Goal: Information Seeking & Learning: Learn about a topic

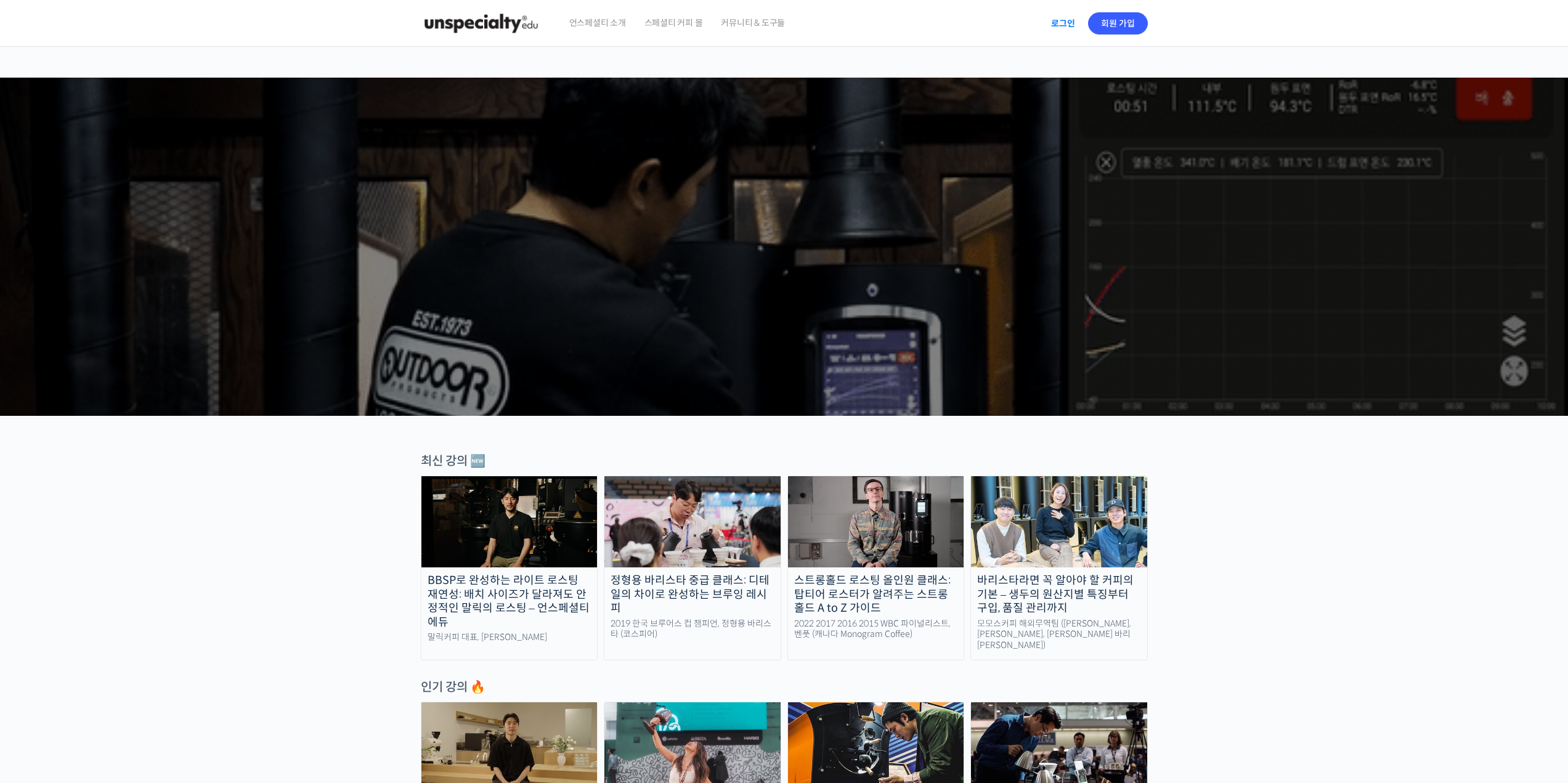
click at [1057, 27] on link "로그인" at bounding box center [1063, 23] width 38 height 28
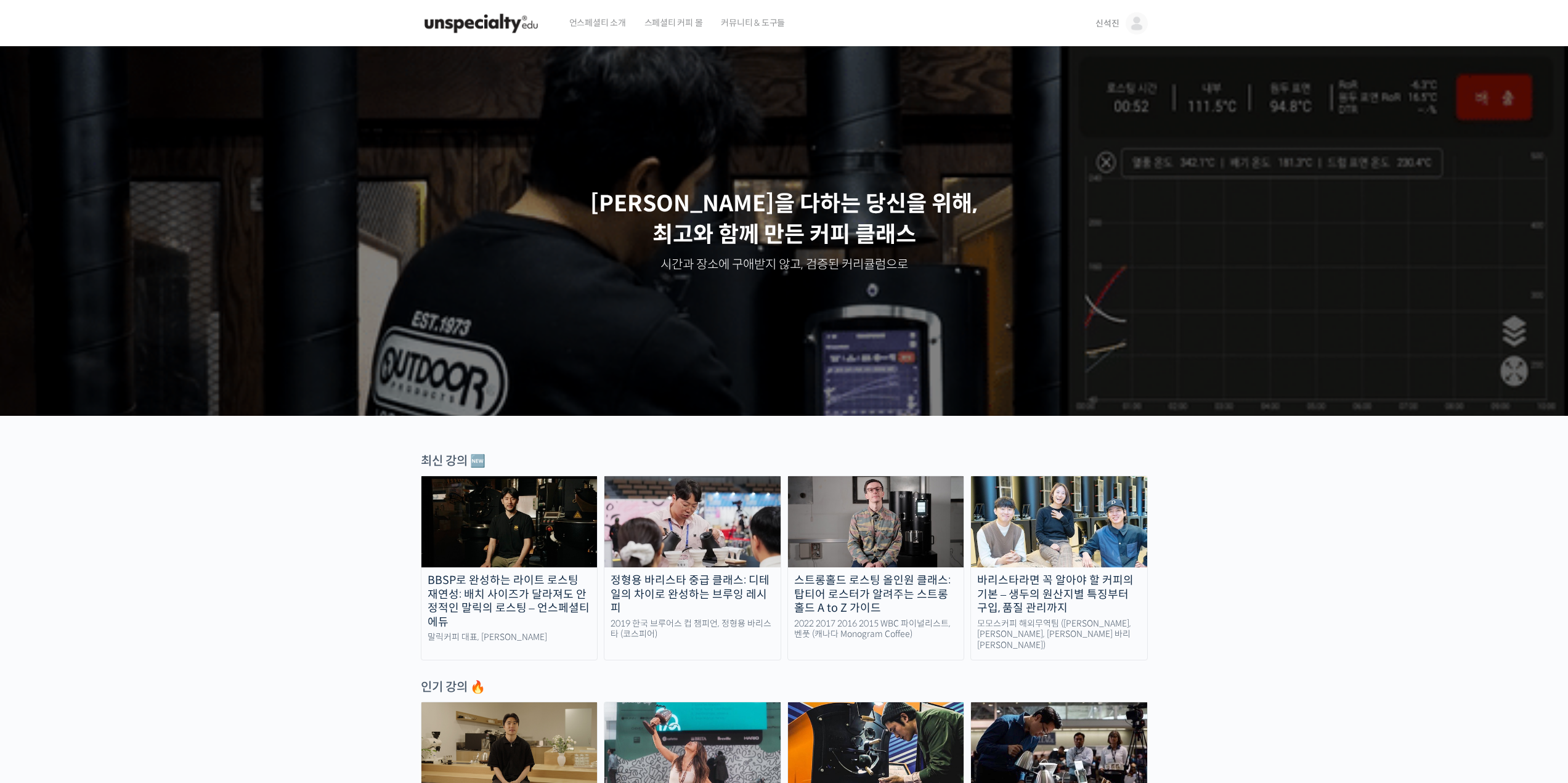
click at [1138, 36] on link "신석진" at bounding box center [1121, 23] width 52 height 47
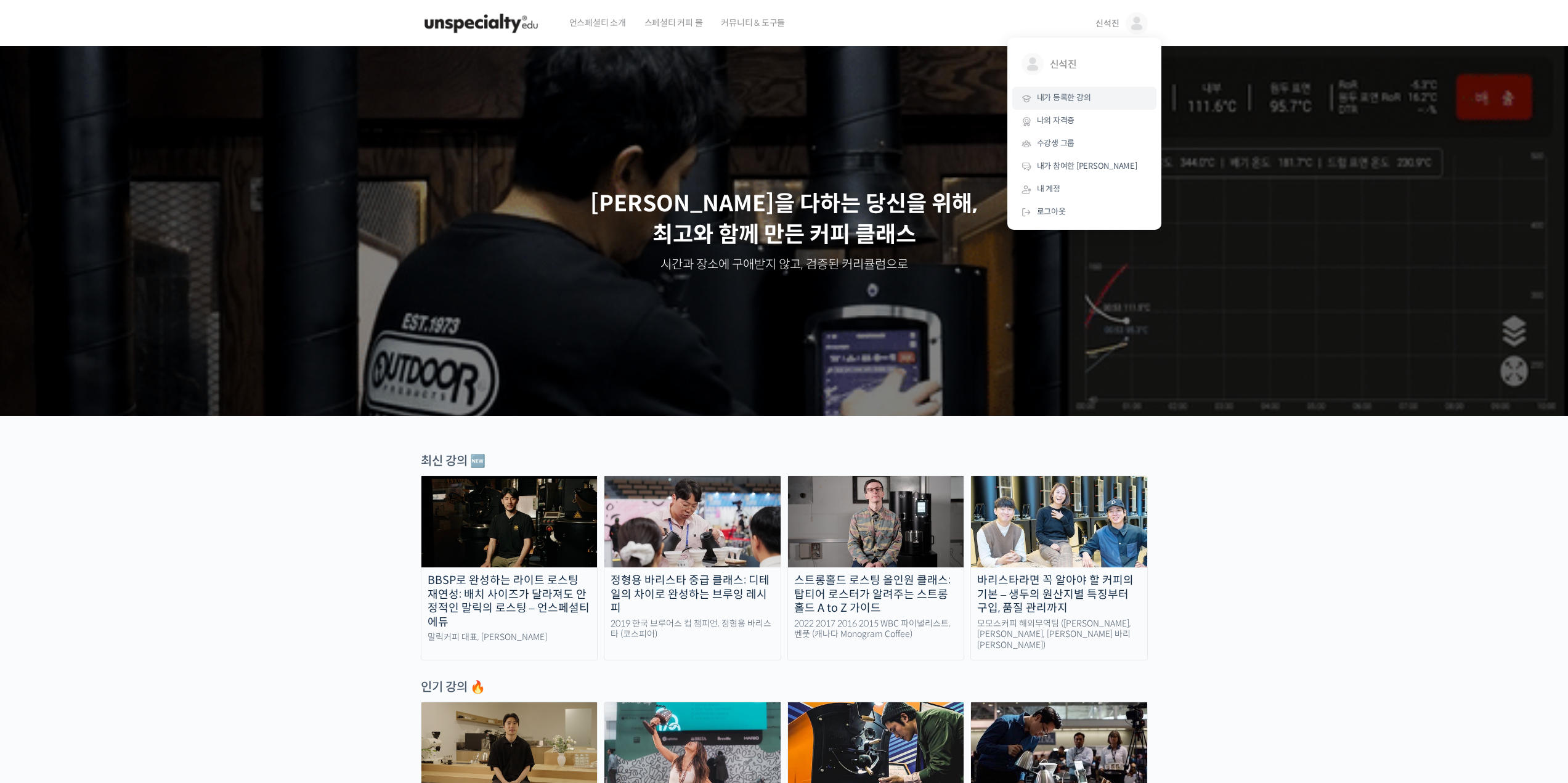
click at [1082, 94] on span "내가 등록한 강의" at bounding box center [1064, 98] width 54 height 11
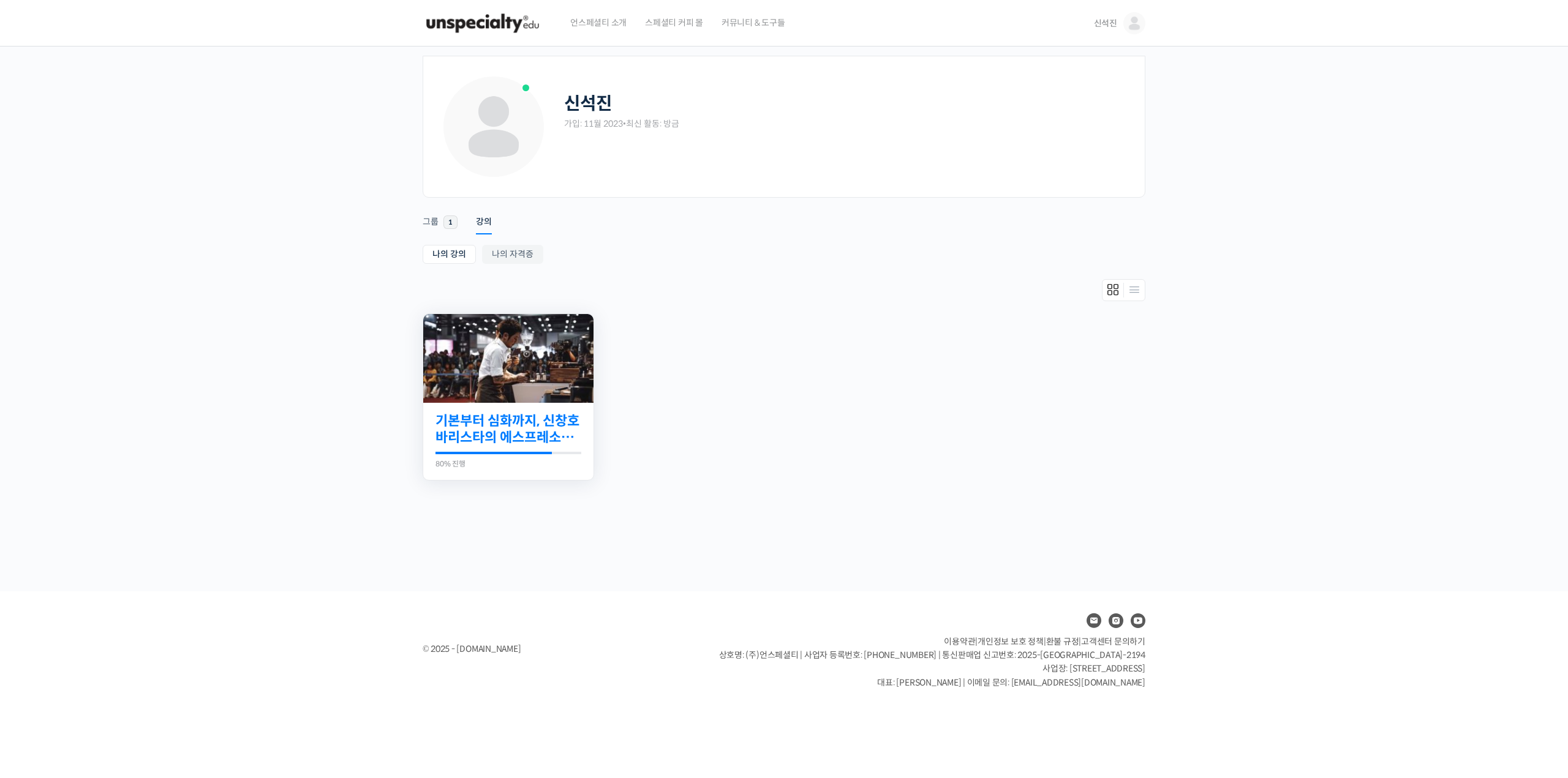
click at [504, 418] on link "기본부터 심화까지, 신창호 바리스타의 에스프레소 AtoZ" at bounding box center [508, 429] width 145 height 34
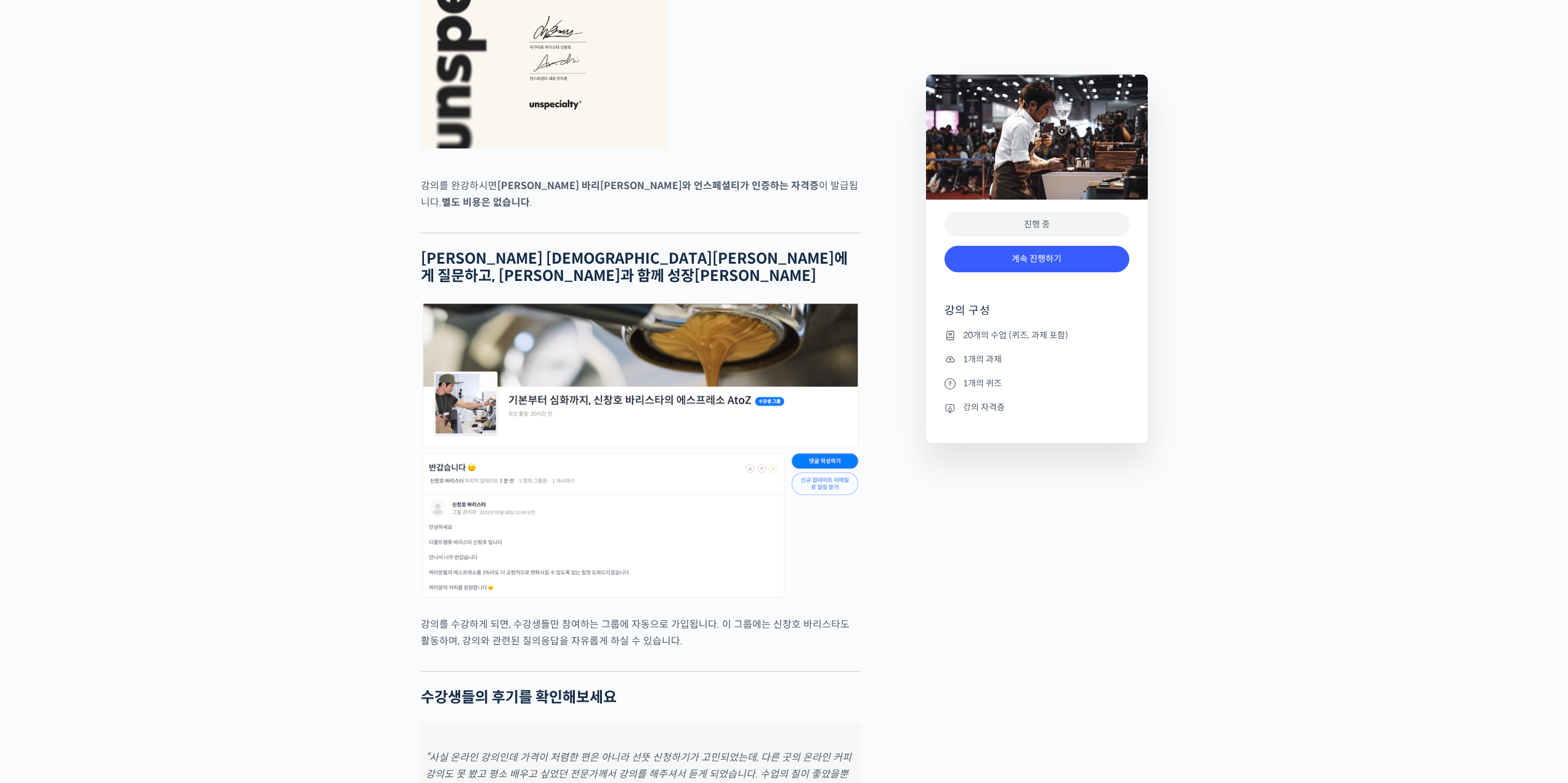
scroll to position [4683, 0]
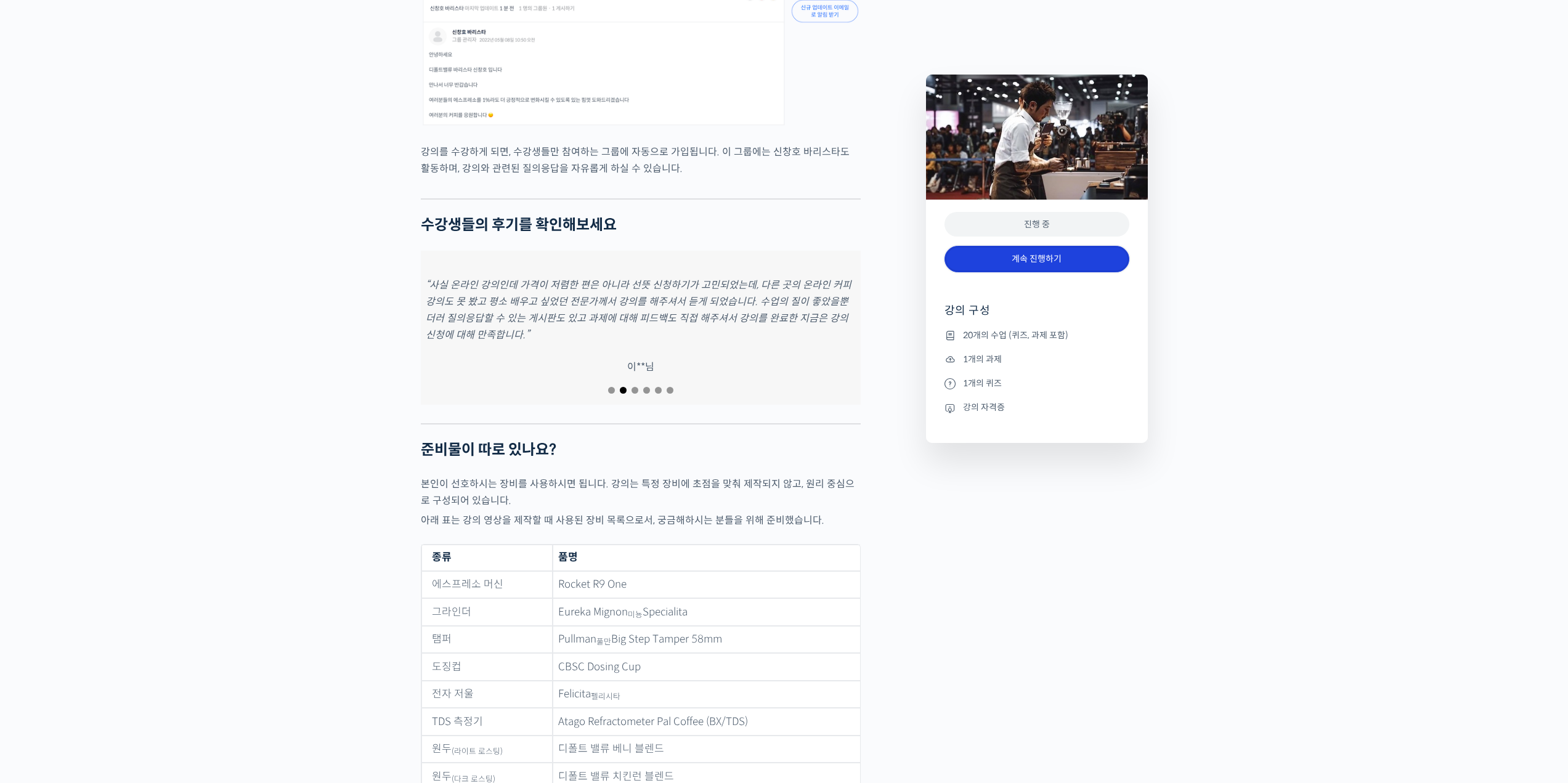
click at [1048, 266] on link "계속 진행하기" at bounding box center [1037, 259] width 185 height 26
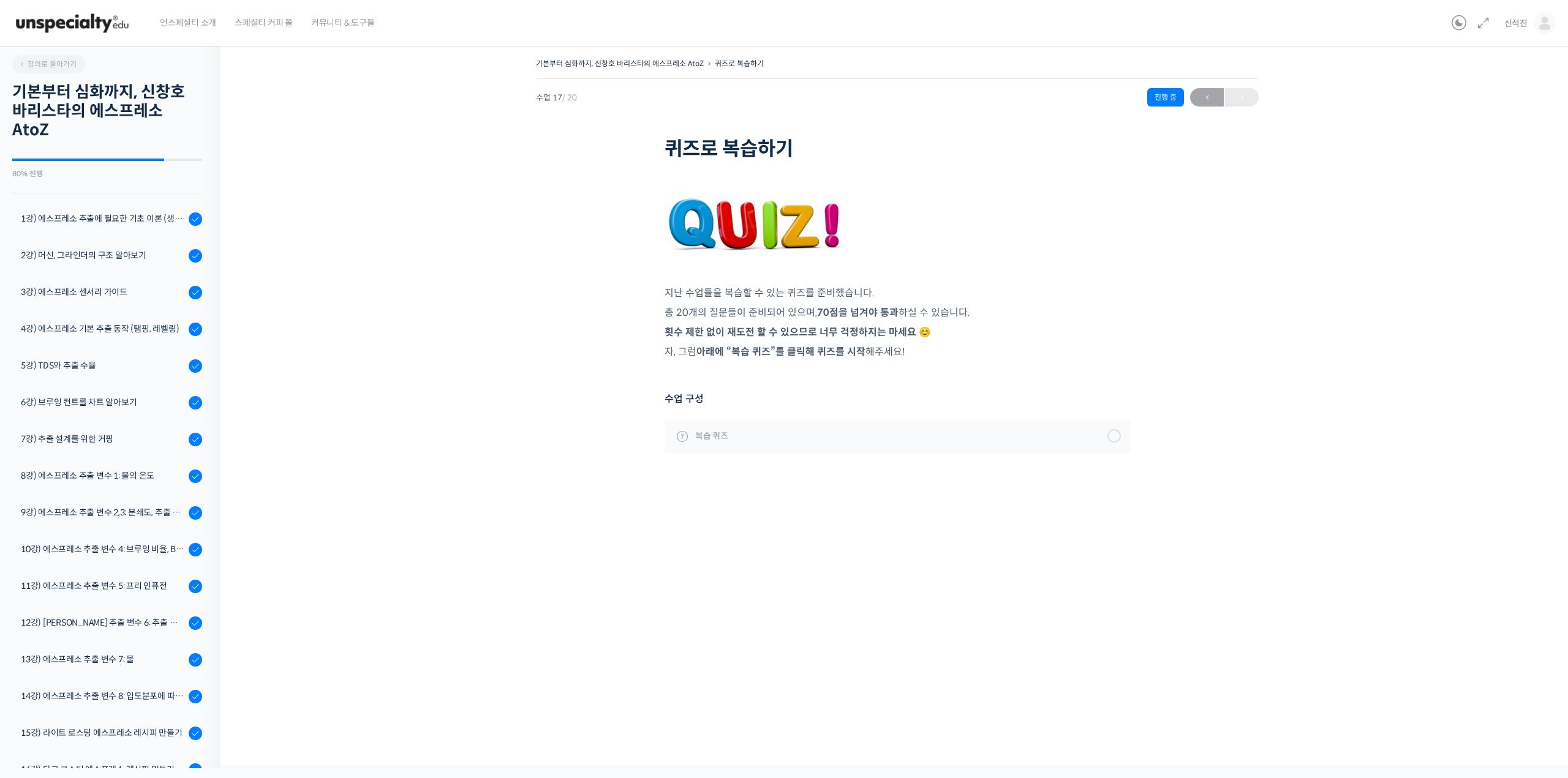
click at [738, 288] on p "지난 수업들을 복습할 수 있는 퀴즈를 준비했습니다." at bounding box center [897, 293] width 465 height 17
click at [856, 442] on link "복습 퀴즈" at bounding box center [897, 435] width 465 height 33
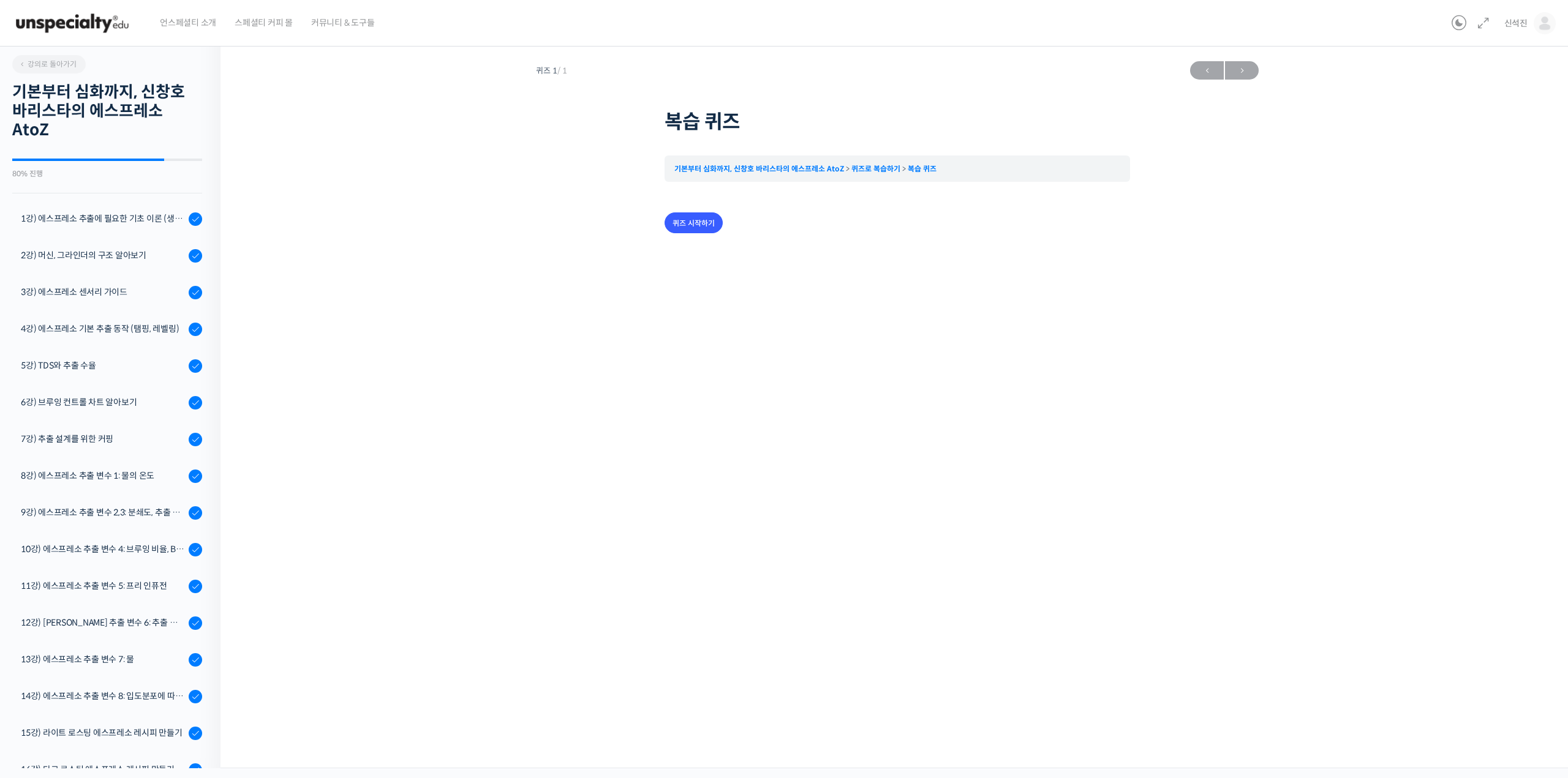
scroll to position [201, 0]
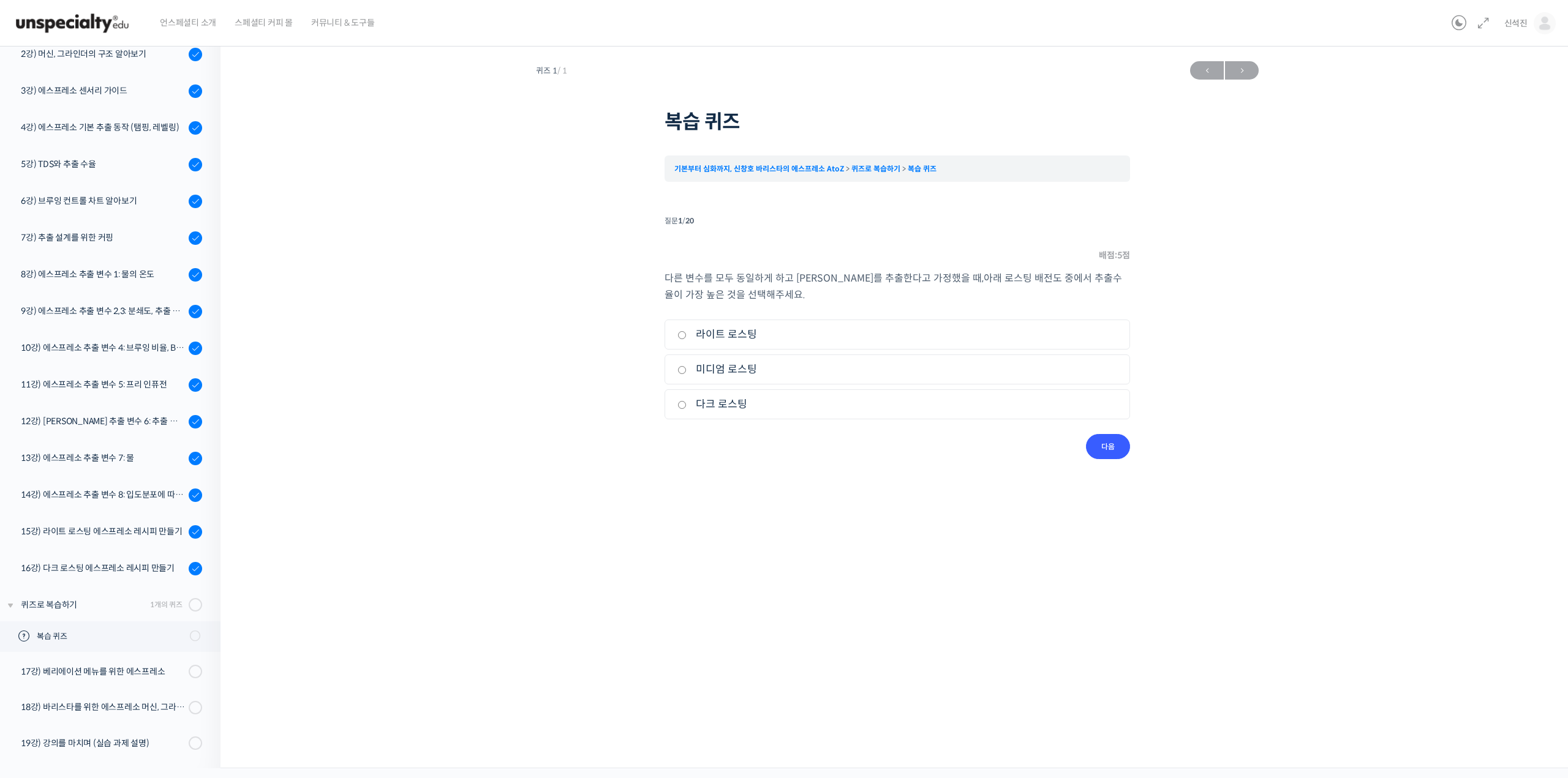
drag, startPoint x: 778, startPoint y: 279, endPoint x: 786, endPoint y: 306, distance: 28.2
click at [786, 306] on div "다른 변수를 모두 동일하게 하고 에스프레소를 추출한다고 가정했을 때 , 아래 로스팅 배전도 중에서 추출수율이 가장 높은 것을 선택해주세요. 1…" at bounding box center [897, 352] width 465 height 164
click at [763, 409] on label "다크 로스팅" at bounding box center [897, 405] width 440 height 17
click at [686, 409] on input "다크 로스팅" at bounding box center [682, 405] width 9 height 8
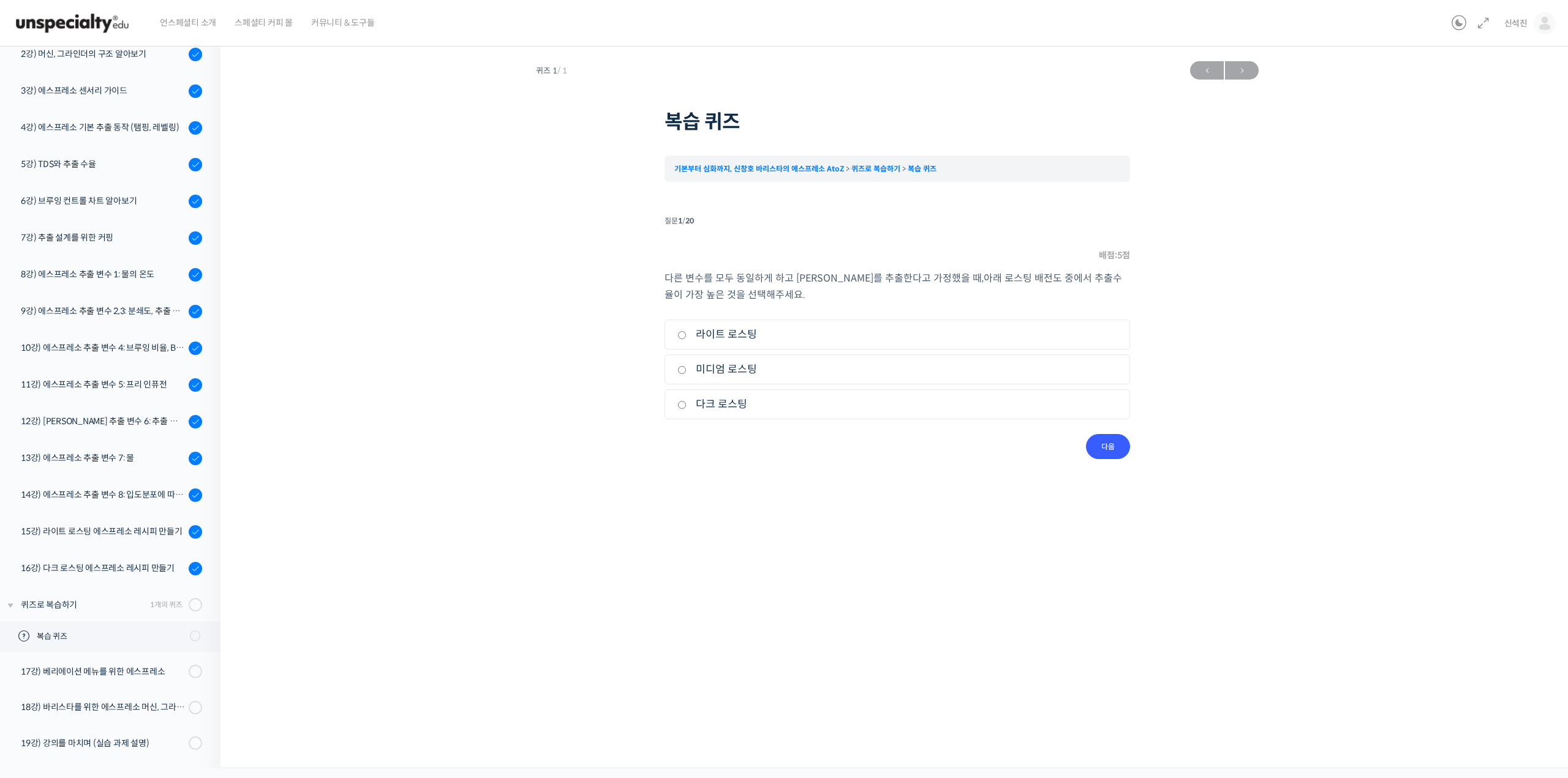
radio input "true"
click at [1094, 448] on input "다음" at bounding box center [1108, 446] width 44 height 25
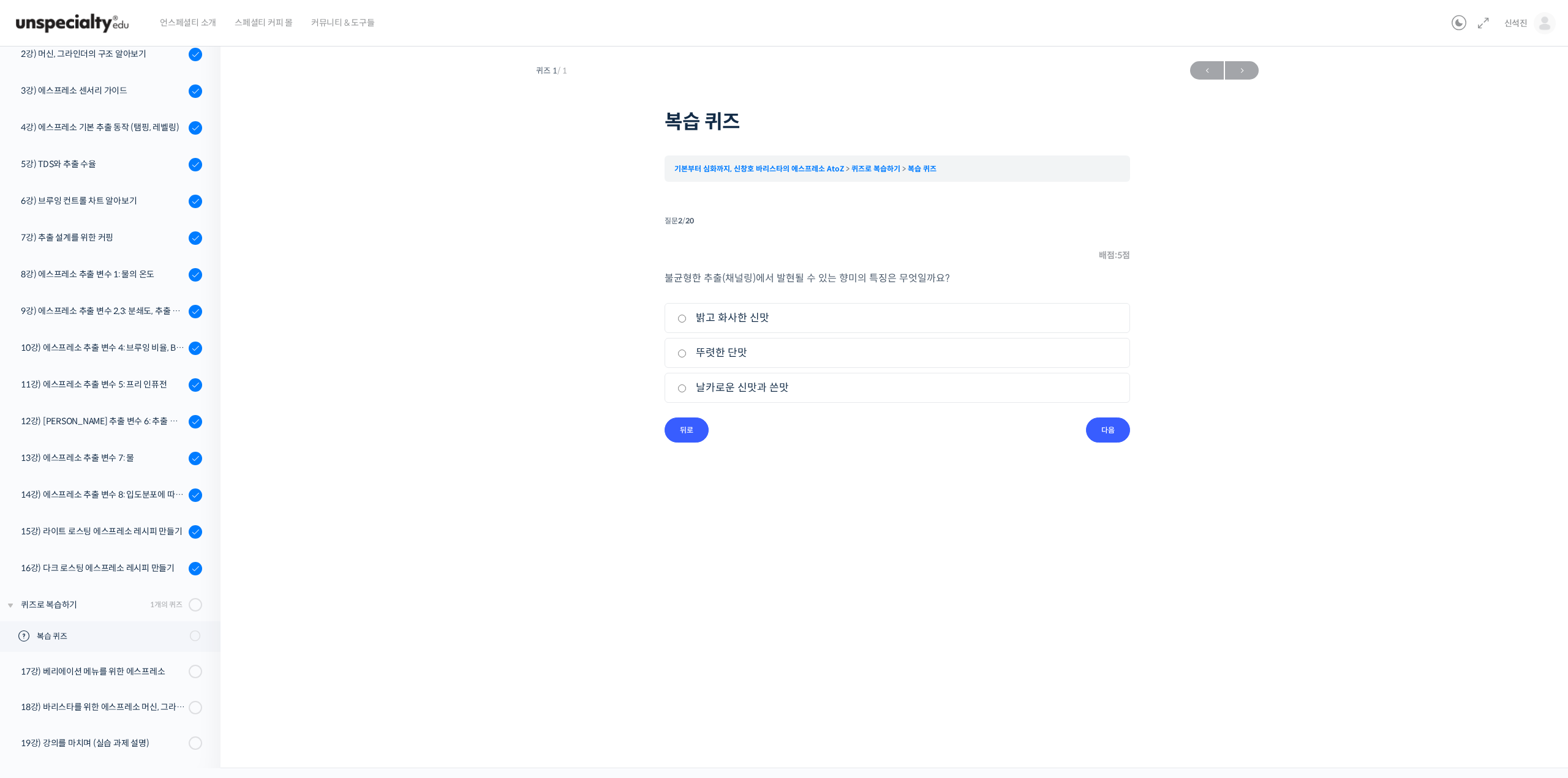
click at [754, 397] on li "3. 날카로운 신맛과 쓴맛" at bounding box center [897, 387] width 465 height 30
click at [773, 389] on label "날카로운 신맛과 쓴맛" at bounding box center [897, 388] width 440 height 17
click at [686, 389] on input "날카로운 신맛과 쓴맛" at bounding box center [682, 389] width 9 height 8
radio input "true"
click at [1109, 458] on div "퀴즈 1 / 1 ← 이전 다음 → 복습 퀴즈 기본부터 심화까지, 신창호 바리스타의 에스프레소 AtoZ 퀴즈로 복습하기 복습 퀴즈 Time li…" at bounding box center [897, 261] width 1231 height 412
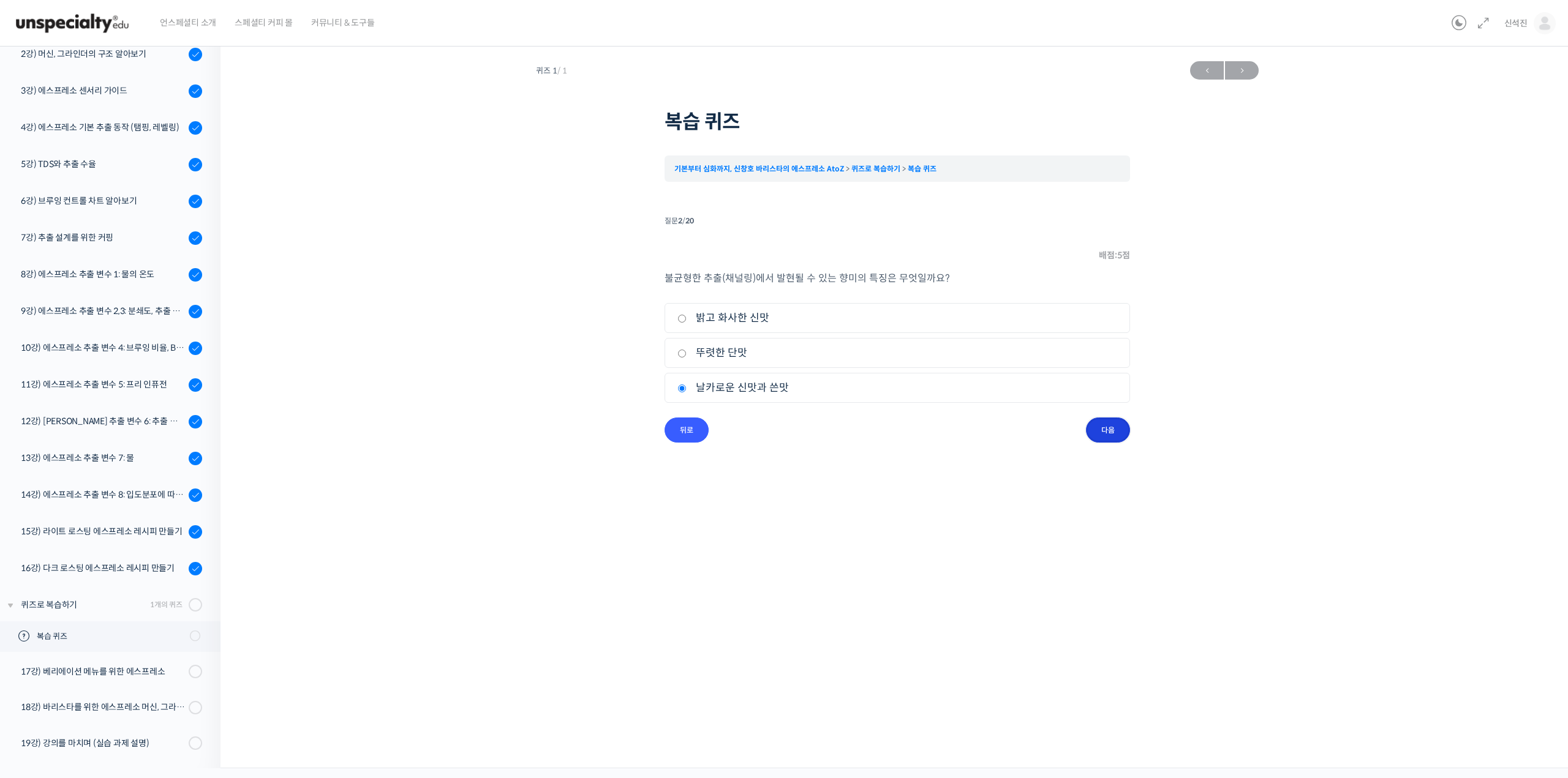
click at [1120, 420] on input "다음" at bounding box center [1108, 430] width 44 height 25
click at [848, 385] on label "거짓" at bounding box center [897, 390] width 440 height 17
click at [686, 386] on input "거짓" at bounding box center [682, 390] width 9 height 8
radio input "true"
click at [1103, 437] on input "다음" at bounding box center [1108, 431] width 44 height 25
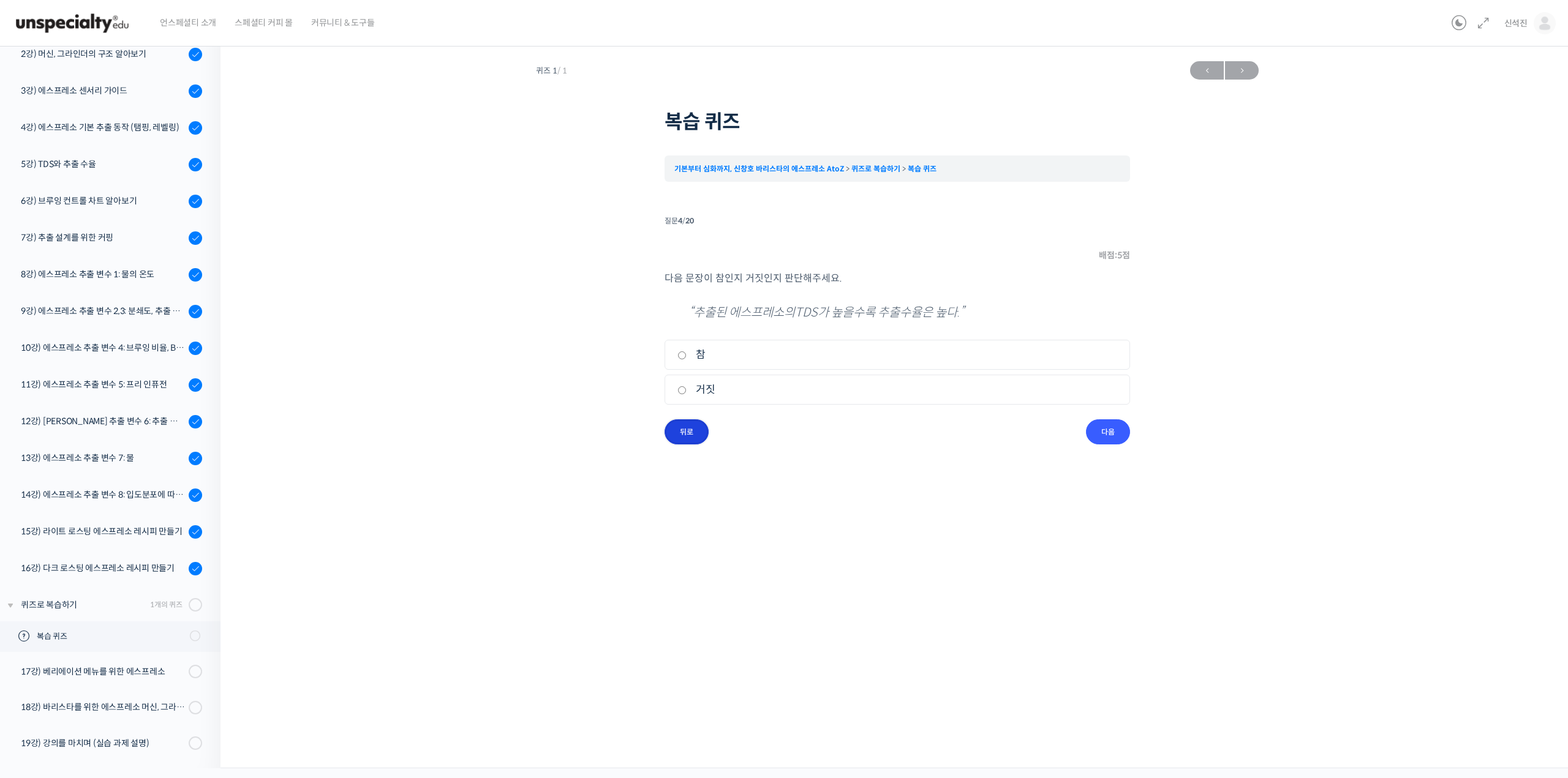
click at [687, 428] on input "뒤로" at bounding box center [686, 431] width 44 height 25
drag, startPoint x: 722, startPoint y: 309, endPoint x: 836, endPoint y: 318, distance: 114.4
click at [836, 318] on p "“도징을 할 때 탬핑을 강하게 할수록 채널링을 방지하는데 도움이 된다.”" at bounding box center [897, 313] width 416 height 20
drag, startPoint x: 836, startPoint y: 315, endPoint x: 942, endPoint y: 321, distance: 106.2
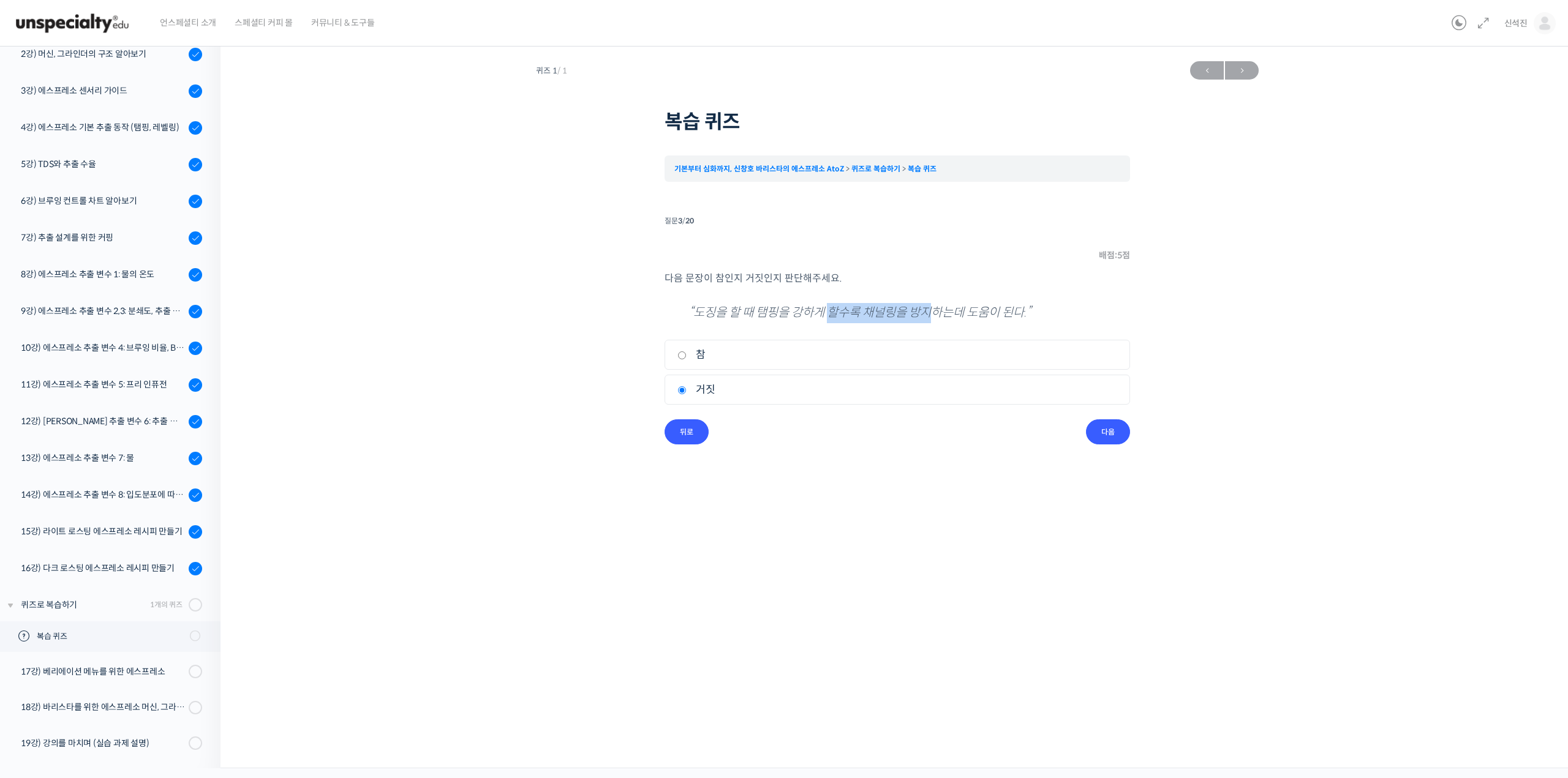
click at [942, 321] on p "“도징을 할 때 탬핑을 강하게 할수록 채널링을 방지하는데 도움이 된다.”" at bounding box center [897, 313] width 416 height 20
drag, startPoint x: 944, startPoint y: 317, endPoint x: 874, endPoint y: 311, distance: 70.3
click at [874, 311] on p "“도징을 할 때 탬핑을 강하게 할수록 채널링을 방지하는데 도움이 된다.”" at bounding box center [897, 313] width 416 height 20
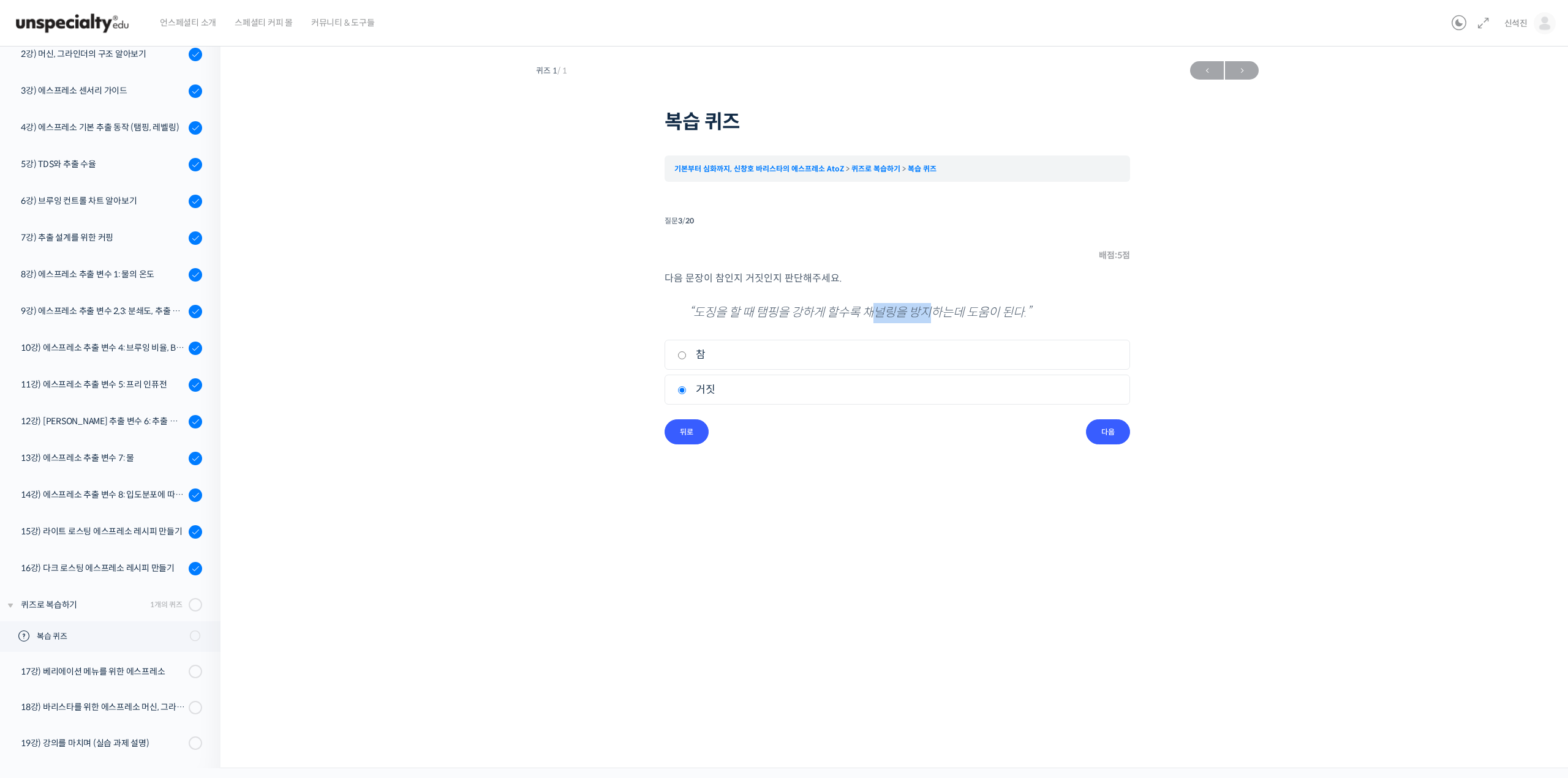
drag, startPoint x: 875, startPoint y: 311, endPoint x: 940, endPoint y: 308, distance: 65.1
click at [940, 308] on p "“도징을 할 때 탬핑을 강하게 할수록 채널링을 방지하는데 도움이 된다.”" at bounding box center [897, 313] width 416 height 20
click at [1101, 447] on div "퀴즈 1 / 1 ← 이전 다음 → 복습 퀴즈 기본부터 심화까지, 신창호 바리스타의 에스프레소 AtoZ 퀴즈로 복습하기 복습 퀴즈 Time li…" at bounding box center [897, 262] width 1231 height 414
click at [1103, 433] on input "다음" at bounding box center [1108, 431] width 44 height 25
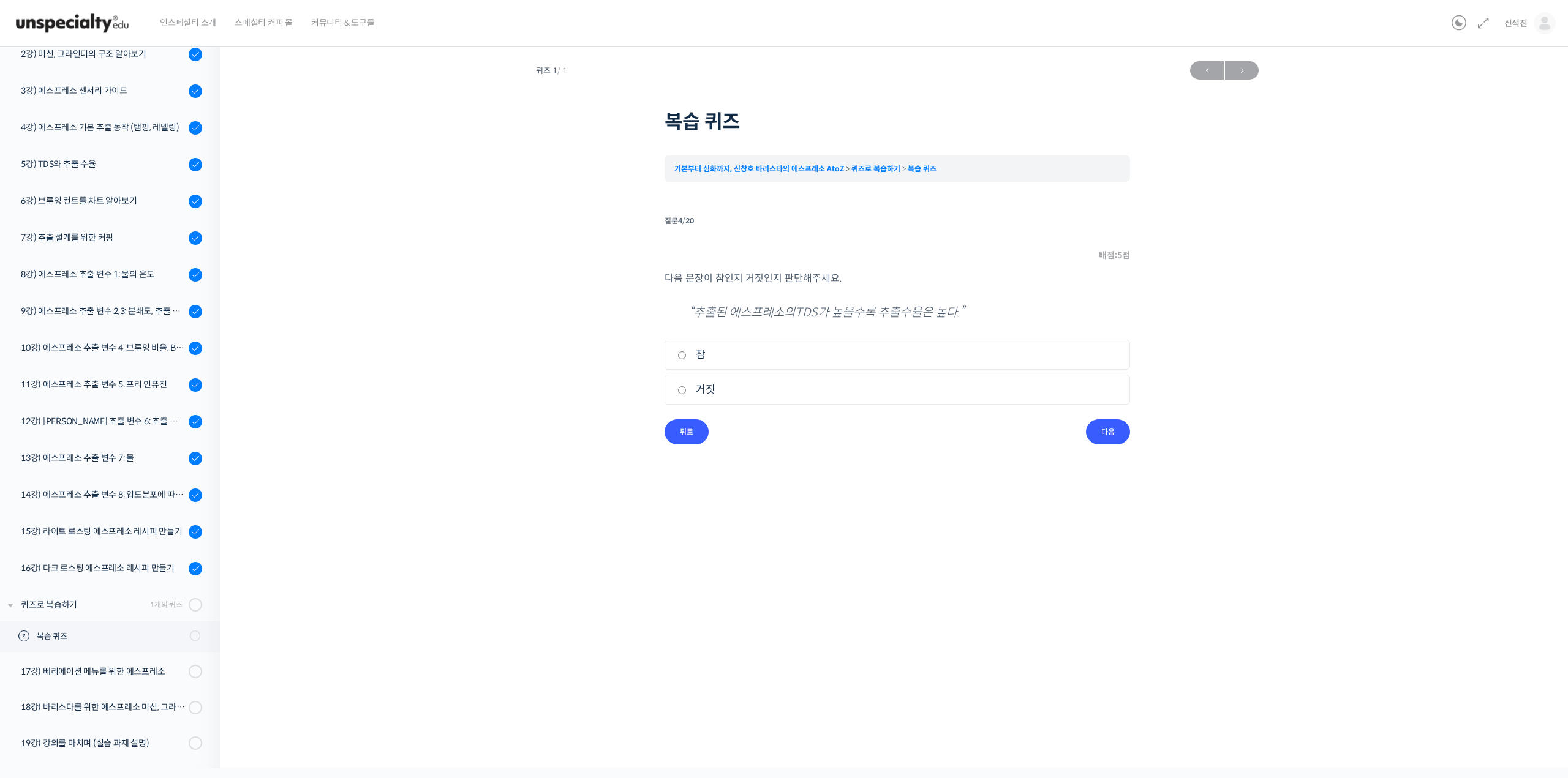
click at [820, 443] on li "질문 4 / 20 4 . 질문 배점: 5 점 다음 문장이 참인지 거짓인지 판단해주세요. “추출된 에스프레소의 TDS 가 높을수록 추출수율은 높…" at bounding box center [897, 328] width 465 height 232
click at [882, 347] on label "참" at bounding box center [897, 355] width 440 height 17
click at [686, 351] on input "참" at bounding box center [682, 355] width 9 height 8
radio input "true"
click at [1104, 443] on input "다음" at bounding box center [1108, 431] width 44 height 25
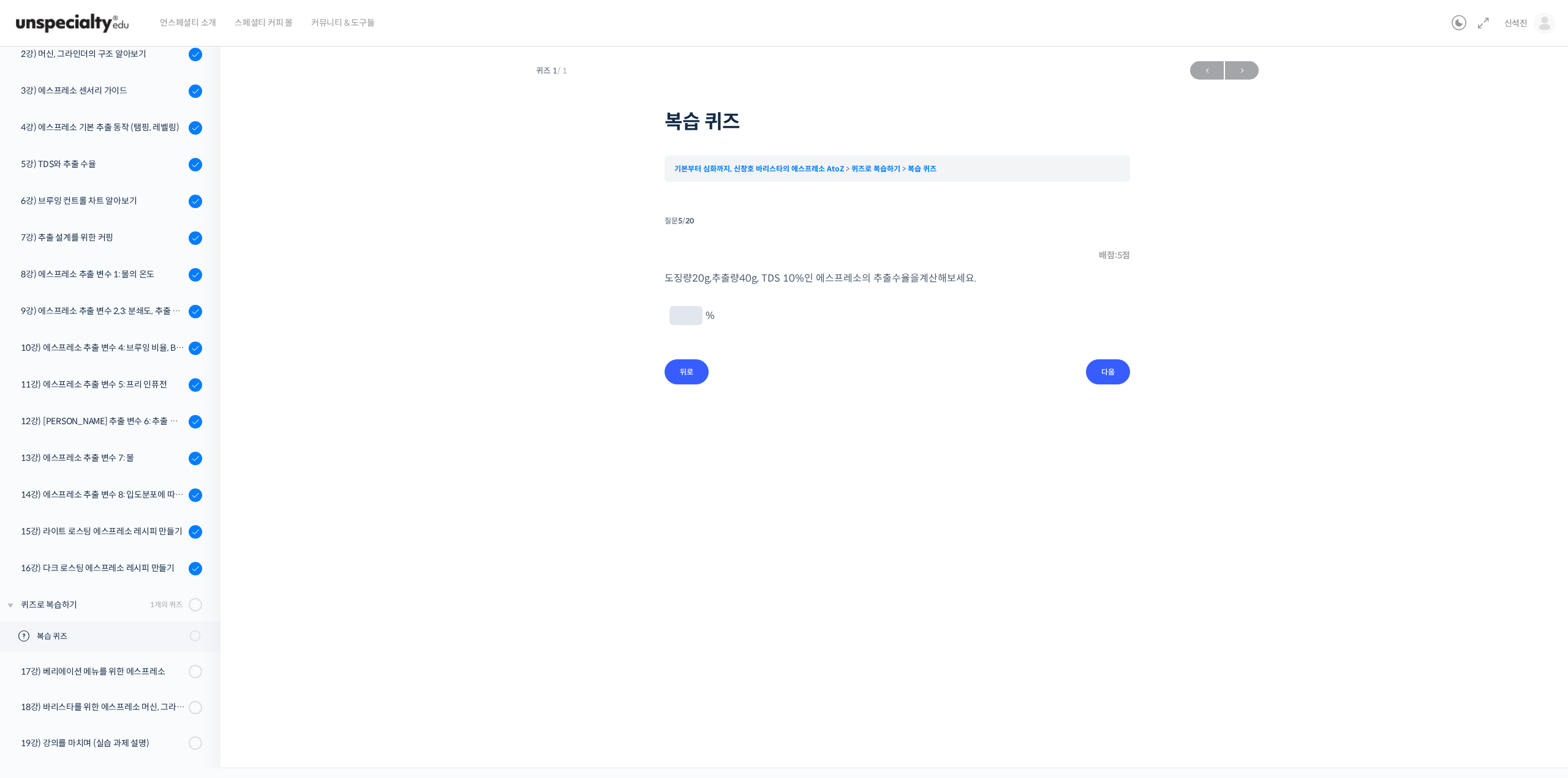
click at [680, 314] on input "text" at bounding box center [686, 317] width 23 height 11
type input "2"
type input "20"
click at [1118, 365] on input "다음" at bounding box center [1108, 372] width 44 height 25
